Goal: Task Accomplishment & Management: Use online tool/utility

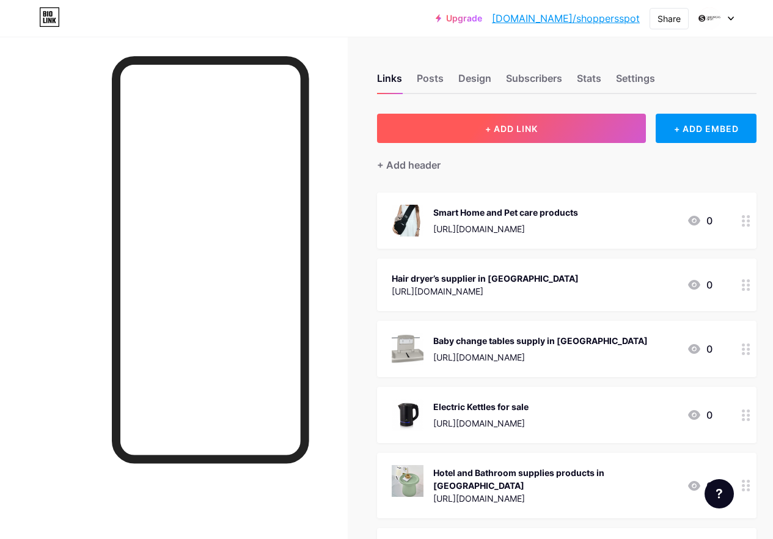
click at [513, 114] on button "+ ADD LINK" at bounding box center [511, 128] width 269 height 29
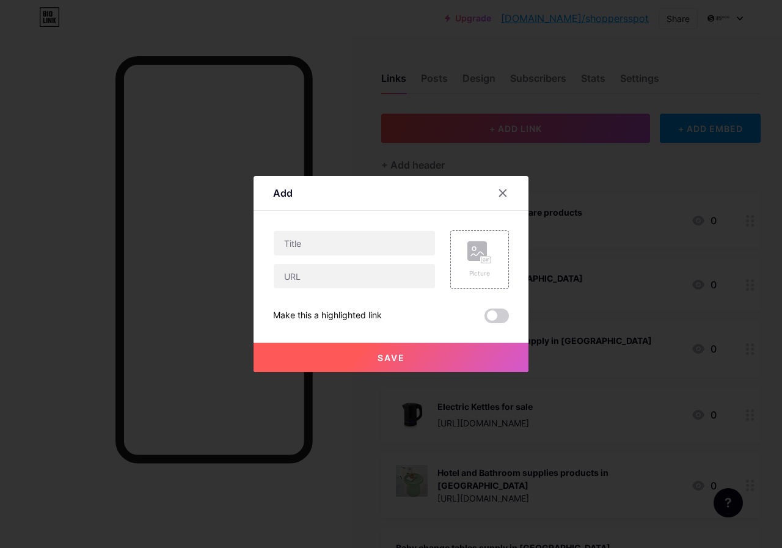
click at [521, 126] on div at bounding box center [391, 274] width 782 height 548
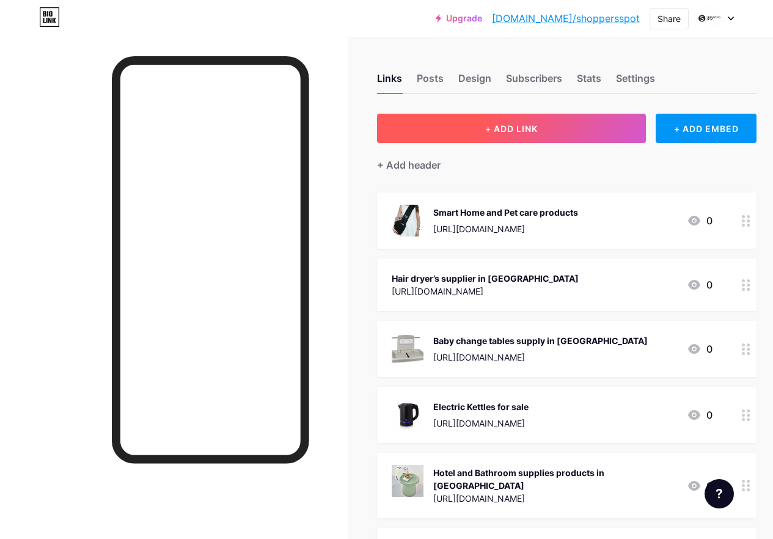
click at [521, 126] on span "+ ADD LINK" at bounding box center [511, 128] width 53 height 10
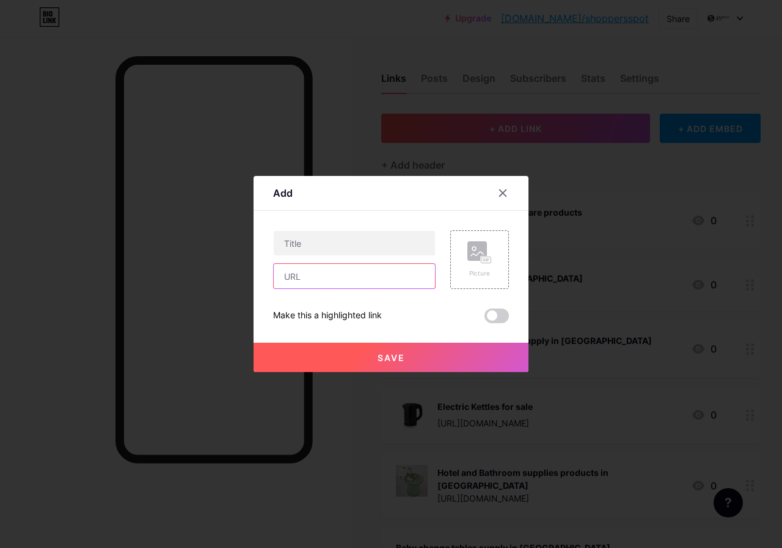
click at [330, 282] on input "text" at bounding box center [354, 276] width 161 height 24
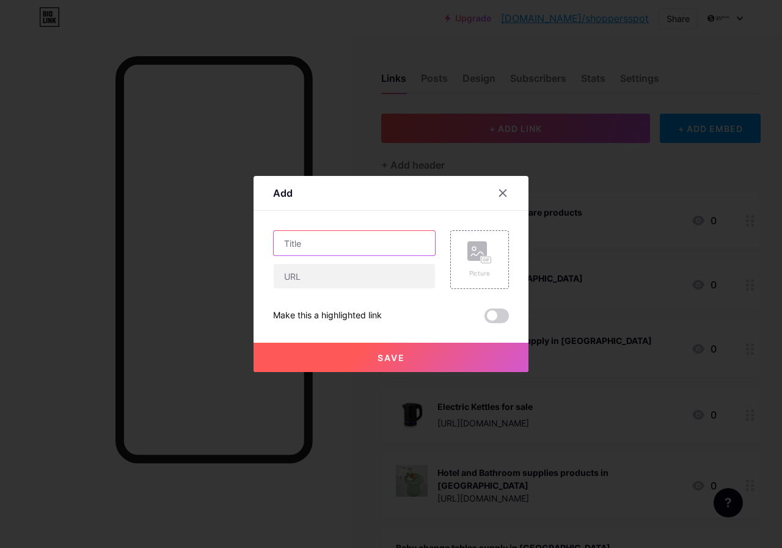
click at [310, 239] on input "text" at bounding box center [354, 243] width 161 height 24
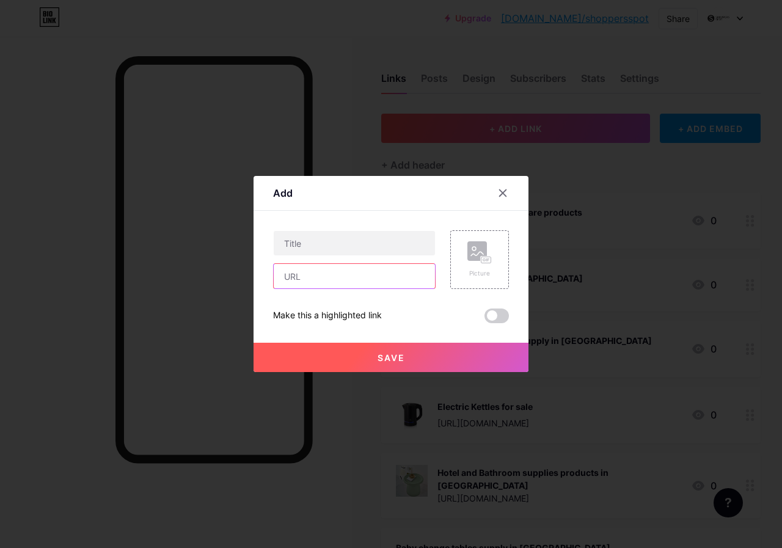
click at [321, 264] on input "text" at bounding box center [354, 276] width 161 height 24
paste input "[URL][DOMAIN_NAME]"
type input "[URL][DOMAIN_NAME]"
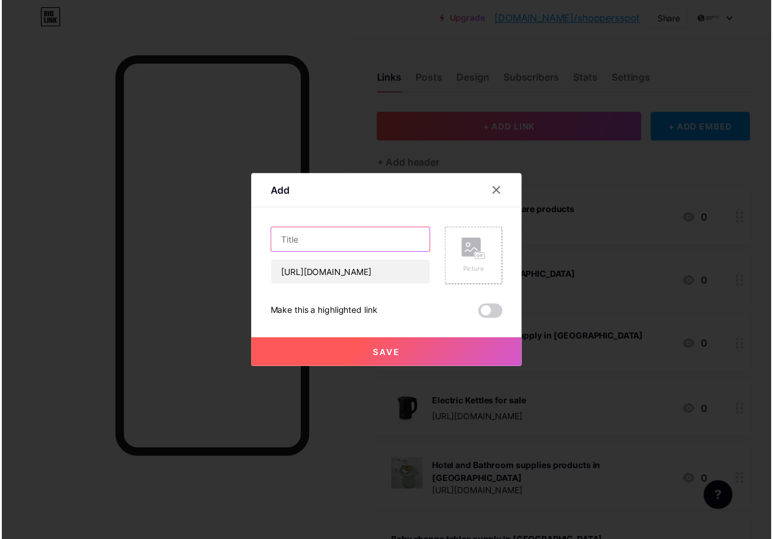
scroll to position [0, 0]
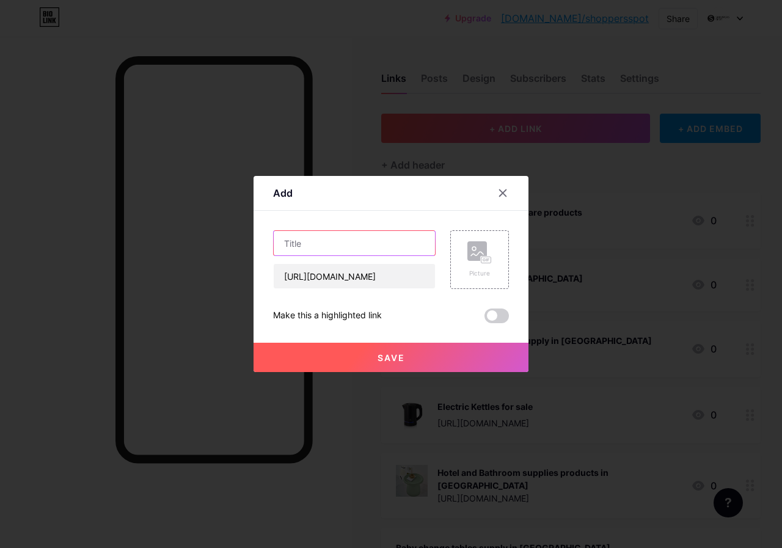
click at [326, 241] on input "text" at bounding box center [354, 243] width 161 height 24
paste input "Electric Kettles for sale"
type input "Electric Kettles for sale"
click at [389, 360] on span "Save" at bounding box center [391, 358] width 27 height 10
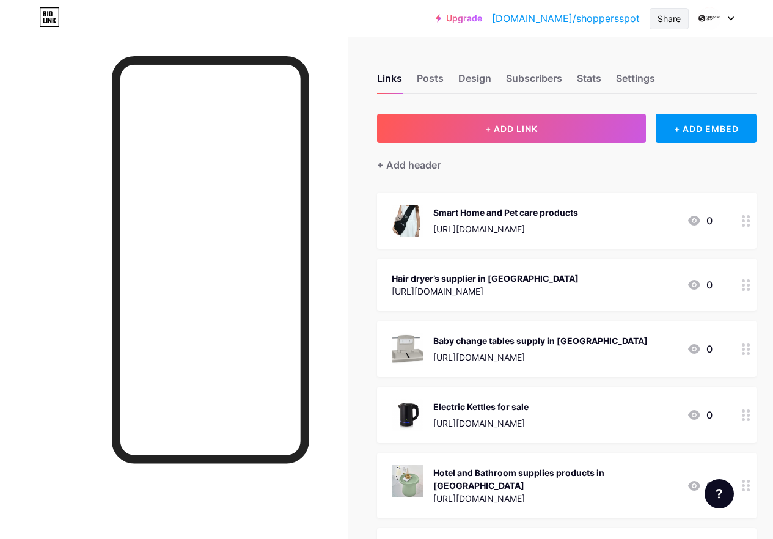
click at [664, 19] on div "Share" at bounding box center [668, 18] width 23 height 13
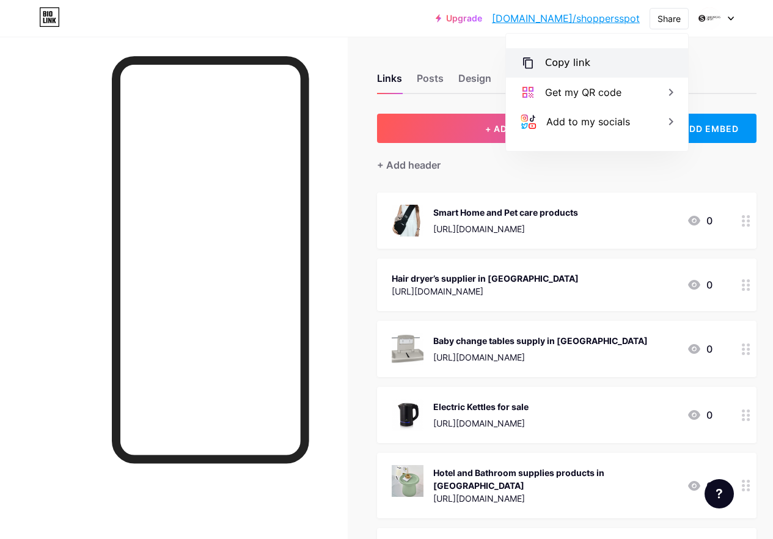
click at [573, 60] on div "Copy link" at bounding box center [567, 63] width 45 height 15
